Goal: Task Accomplishment & Management: Manage account settings

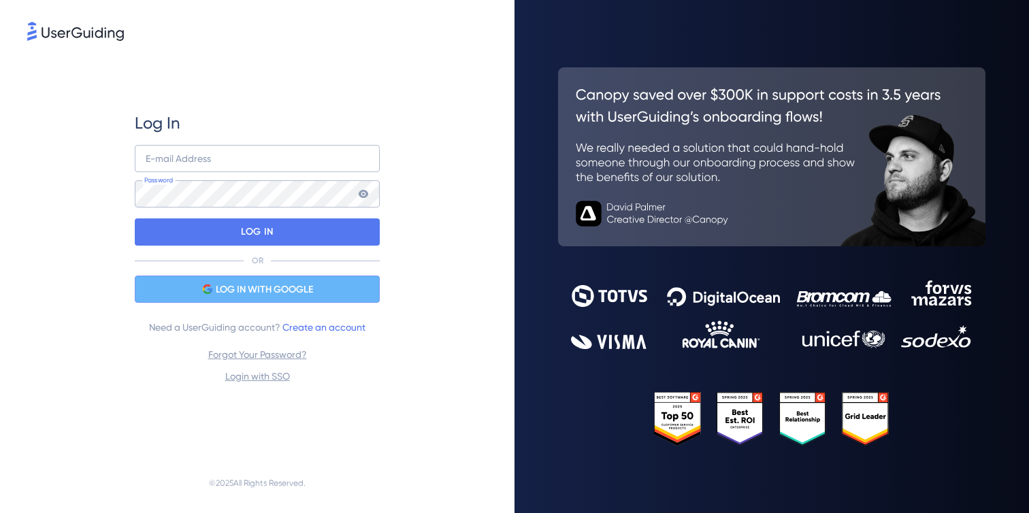
click at [341, 287] on div "LOG IN WITH GOOGLE" at bounding box center [257, 289] width 245 height 27
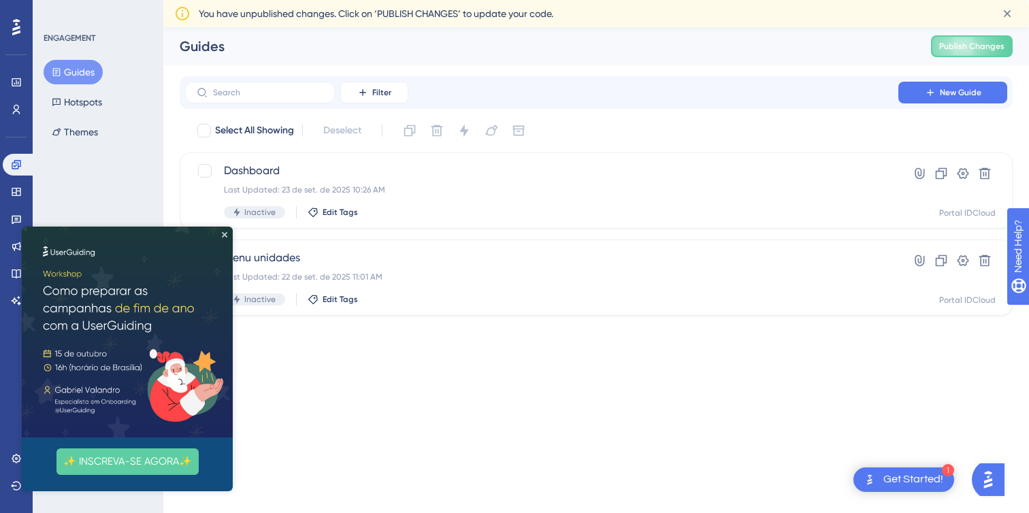
click at [227, 235] on img at bounding box center [127, 332] width 211 height 211
click at [225, 230] on img at bounding box center [127, 332] width 211 height 211
click at [223, 233] on icon "Close Preview" at bounding box center [224, 234] width 5 height 5
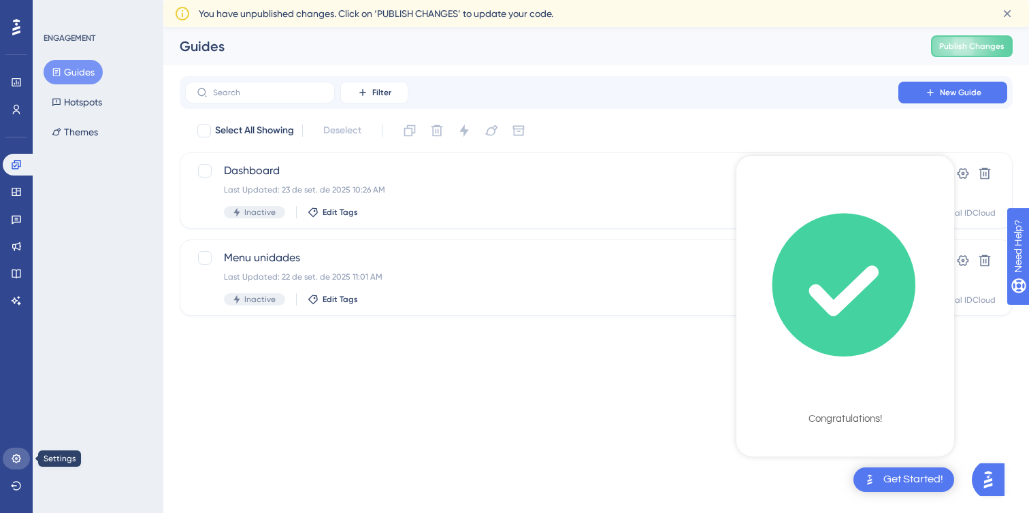
click at [20, 464] on icon at bounding box center [16, 458] width 11 height 11
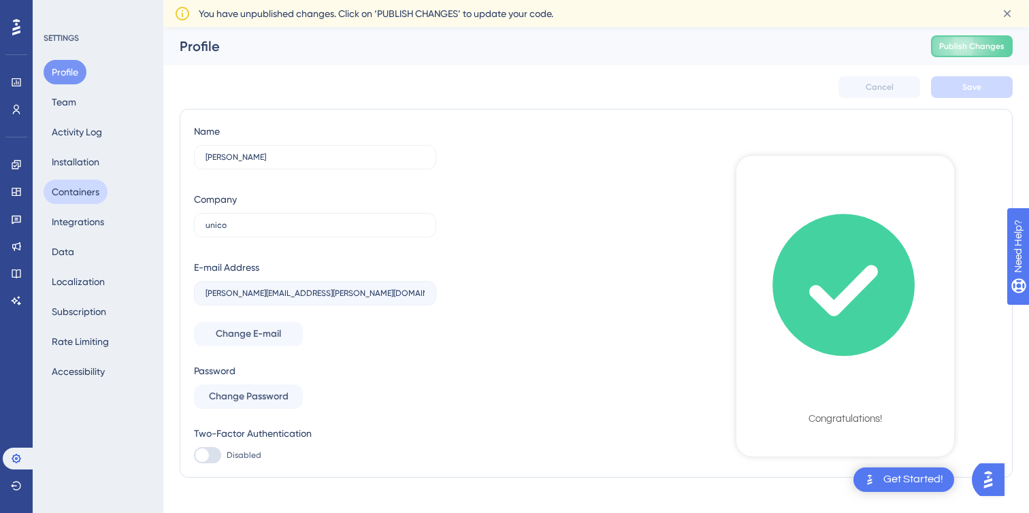
click at [100, 191] on button "Containers" at bounding box center [76, 192] width 64 height 25
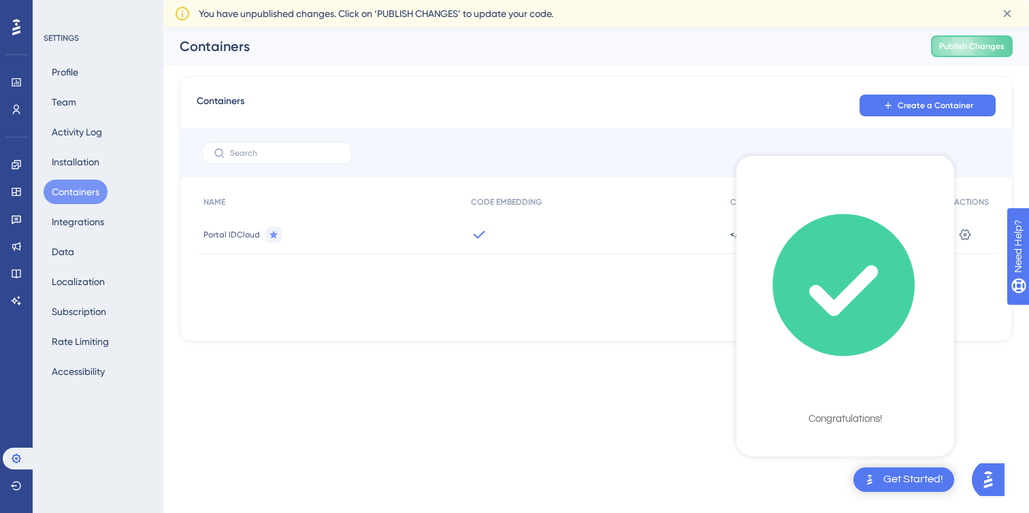
click at [977, 385] on div "Performance Users Engagement Widgets Feedback Product Updates Knowledge Base AI…" at bounding box center [514, 192] width 1029 height 385
click at [909, 479] on div "Get Started!" at bounding box center [913, 479] width 60 height 15
